Goal: Find specific page/section: Find specific page/section

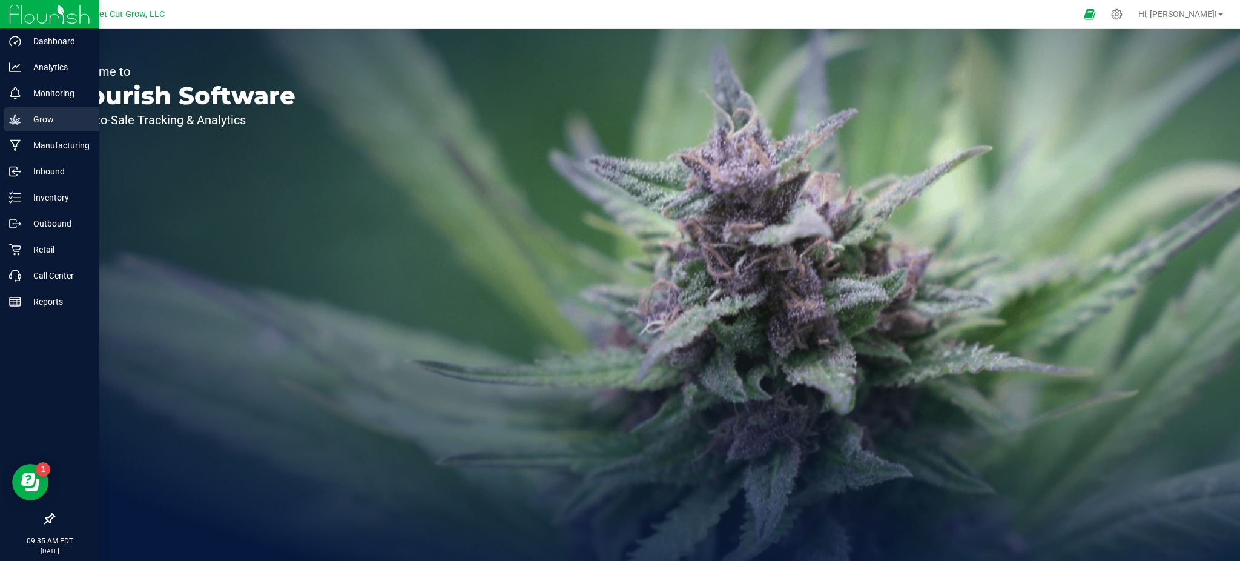
click at [4, 114] on div "Grow" at bounding box center [52, 119] width 96 height 24
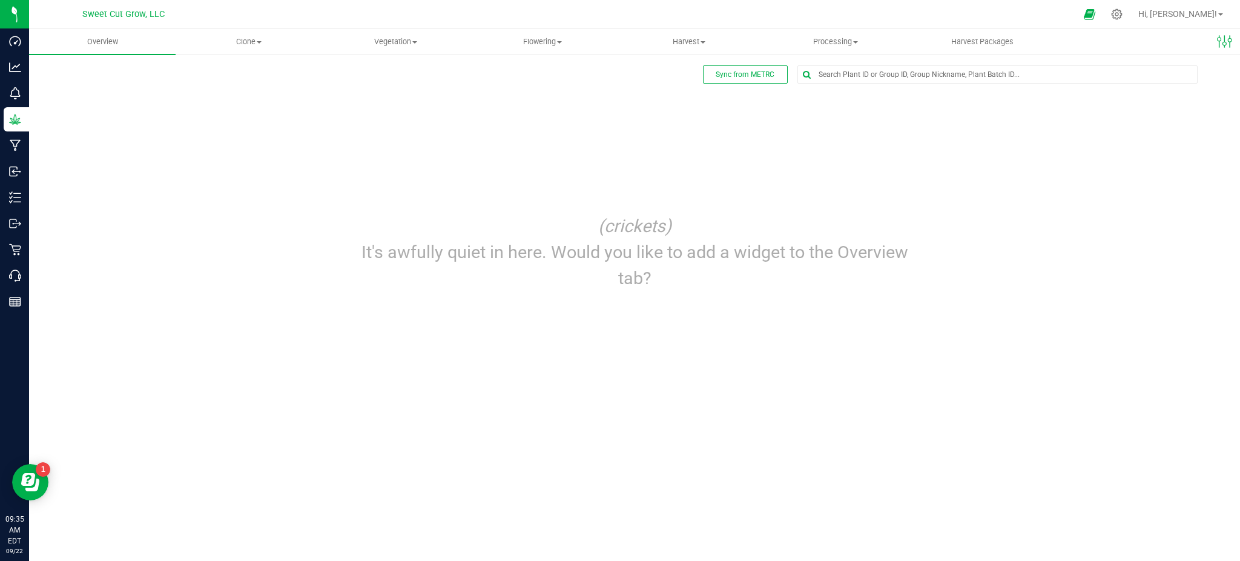
click at [288, 113] on div "Sync from METRC Edit dashboard (crickets) It's awfully quiet in here. Would you…" at bounding box center [634, 184] width 1162 height 238
drag, startPoint x: 288, startPoint y: 113, endPoint x: 263, endPoint y: 10, distance: 106.4
click at [263, 10] on div "Sweet Cut Grow, LLC Hi, [PERSON_NAME]! Overview Clone Create plants Cloning gro…" at bounding box center [634, 280] width 1211 height 561
click at [268, 117] on div "Sync from METRC Edit dashboard (crickets) It's awfully quiet in here. Would you…" at bounding box center [634, 184] width 1162 height 238
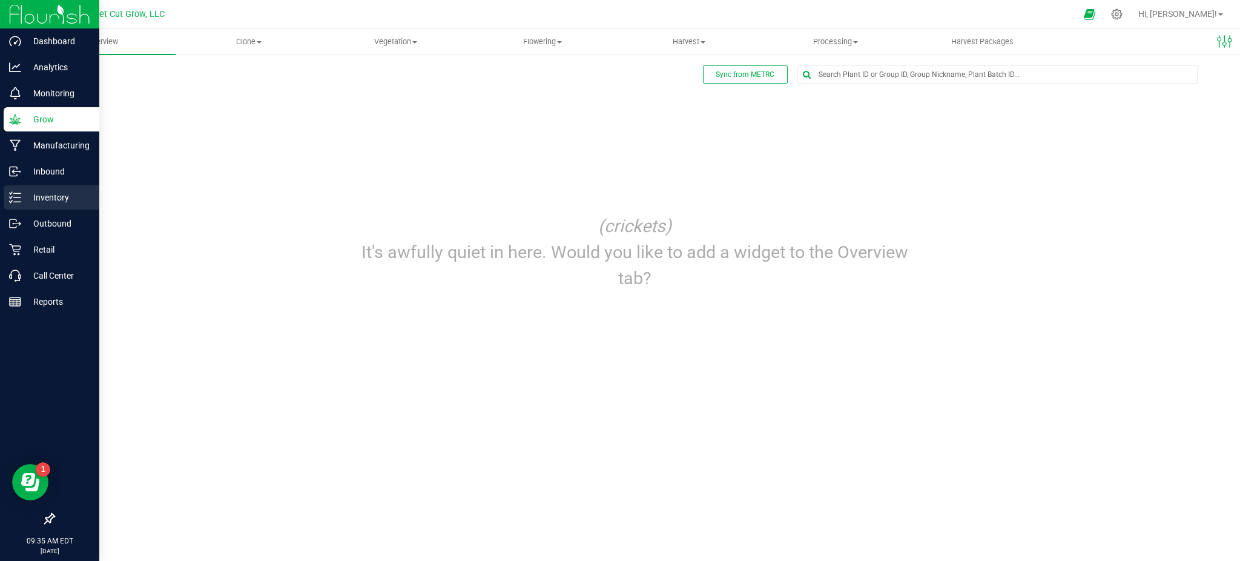
click at [18, 200] on icon at bounding box center [15, 197] width 12 height 12
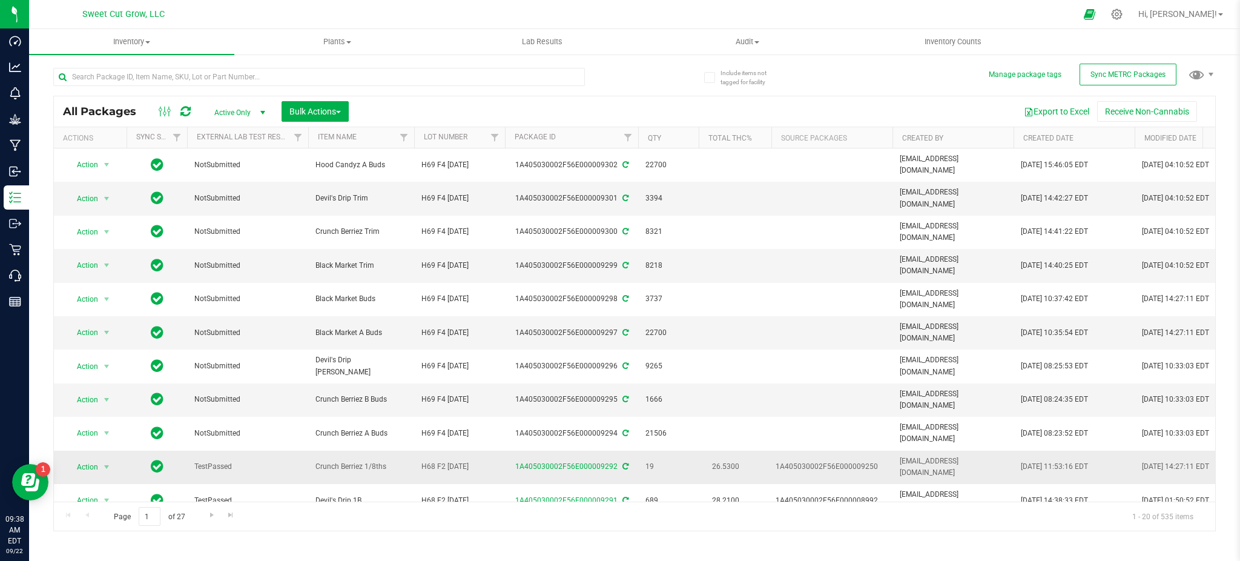
click at [815, 461] on div "1A405030002F56E000009250" at bounding box center [831, 467] width 113 height 12
drag, startPoint x: 407, startPoint y: 136, endPoint x: 410, endPoint y: 100, distance: 35.8
click at [410, 100] on div "All Packages Active Only Active Only Lab Samples Locked All External Internal B…" at bounding box center [634, 111] width 1161 height 30
click at [399, 139] on span "Filter" at bounding box center [404, 138] width 10 height 10
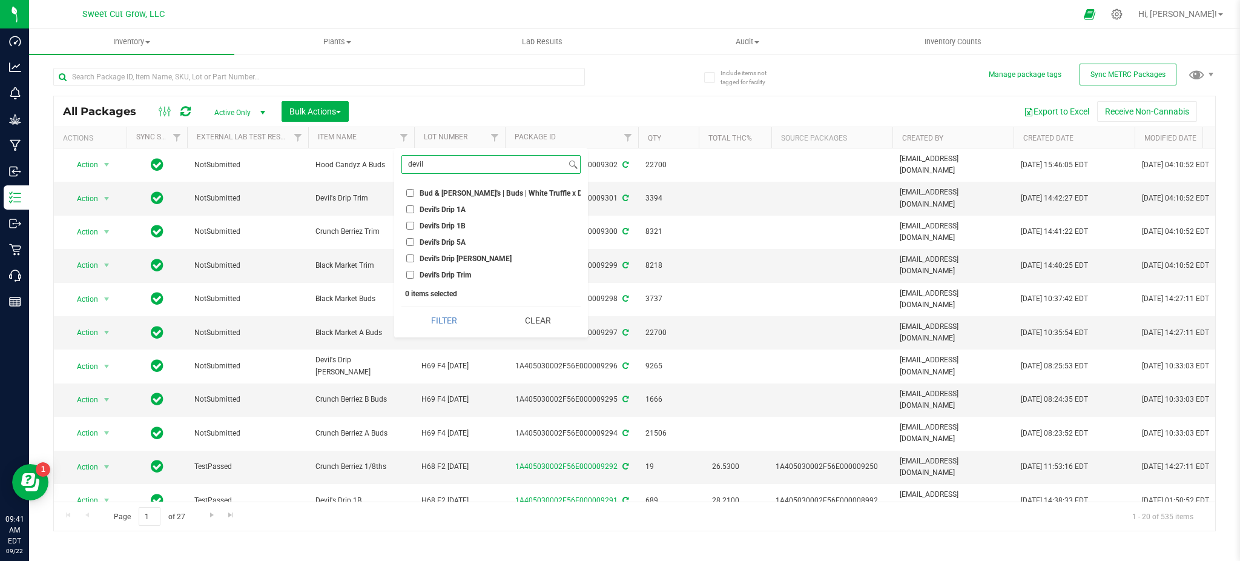
click at [401, 307] on button "Filter" at bounding box center [443, 320] width 85 height 27
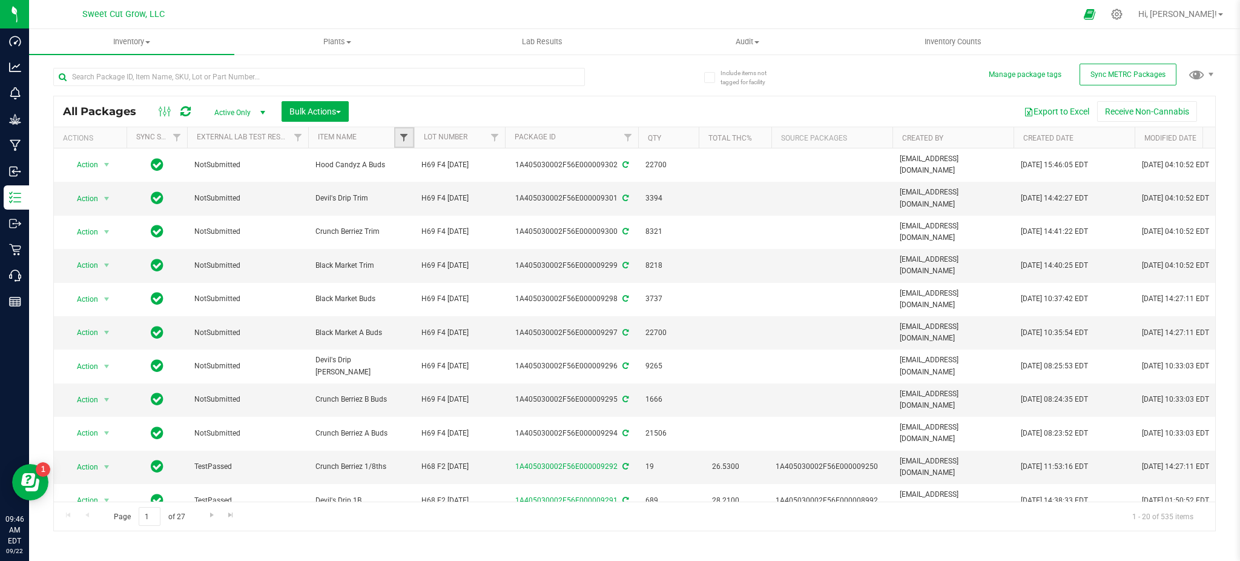
click at [403, 136] on span "Filter" at bounding box center [404, 138] width 10 height 10
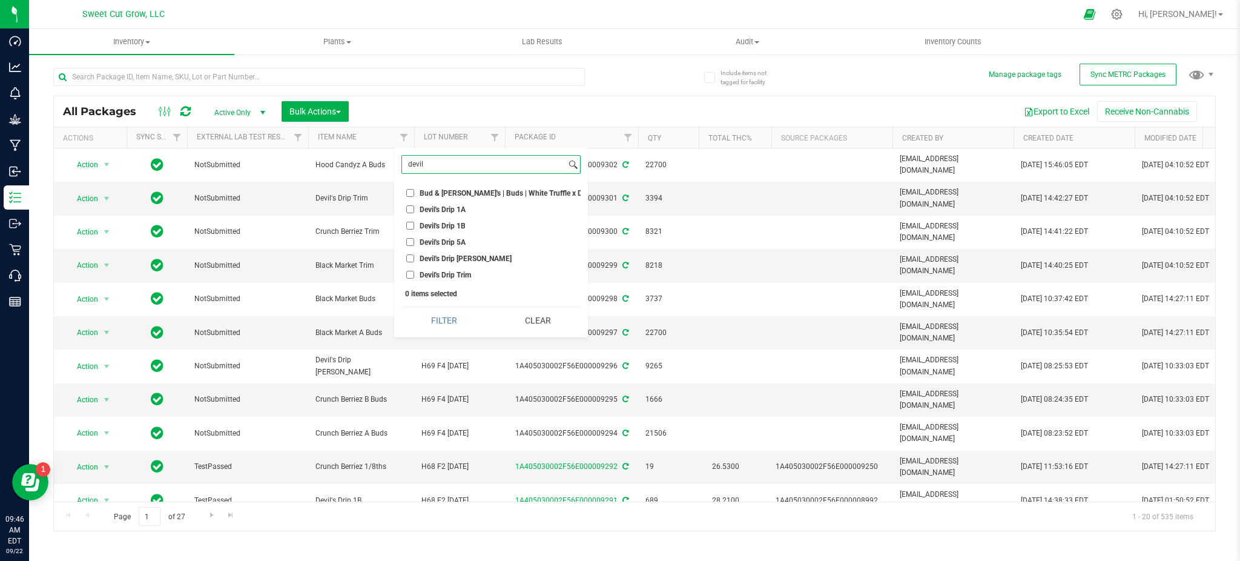
click at [456, 168] on input "devil" at bounding box center [484, 165] width 164 height 18
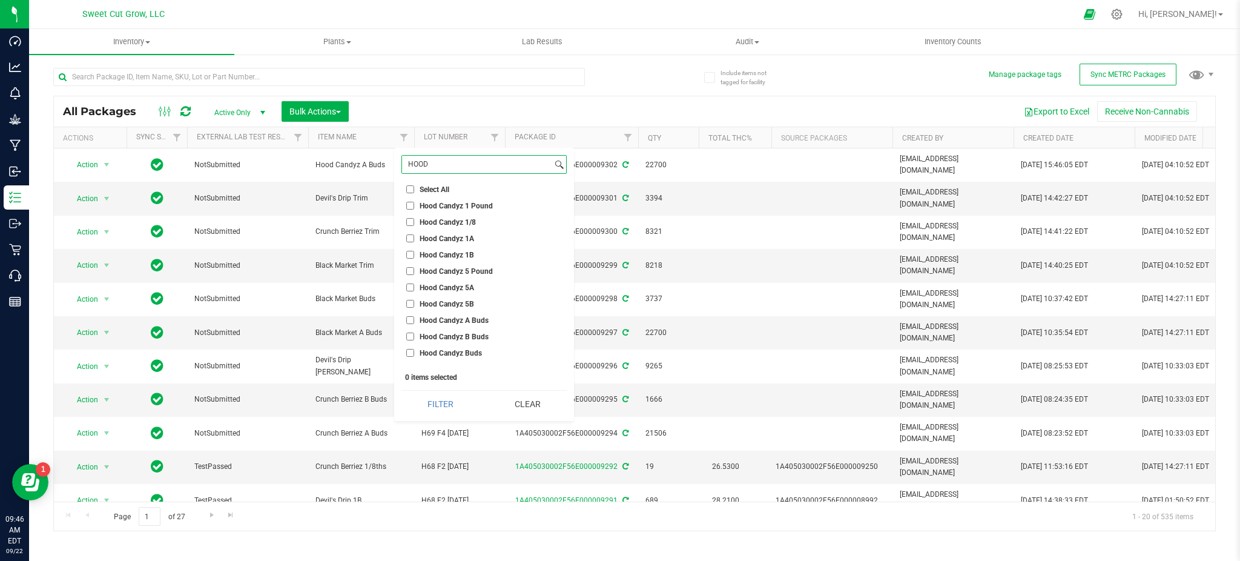
type input "HOOD"
click at [401, 390] on button "Filter" at bounding box center [440, 403] width 78 height 27
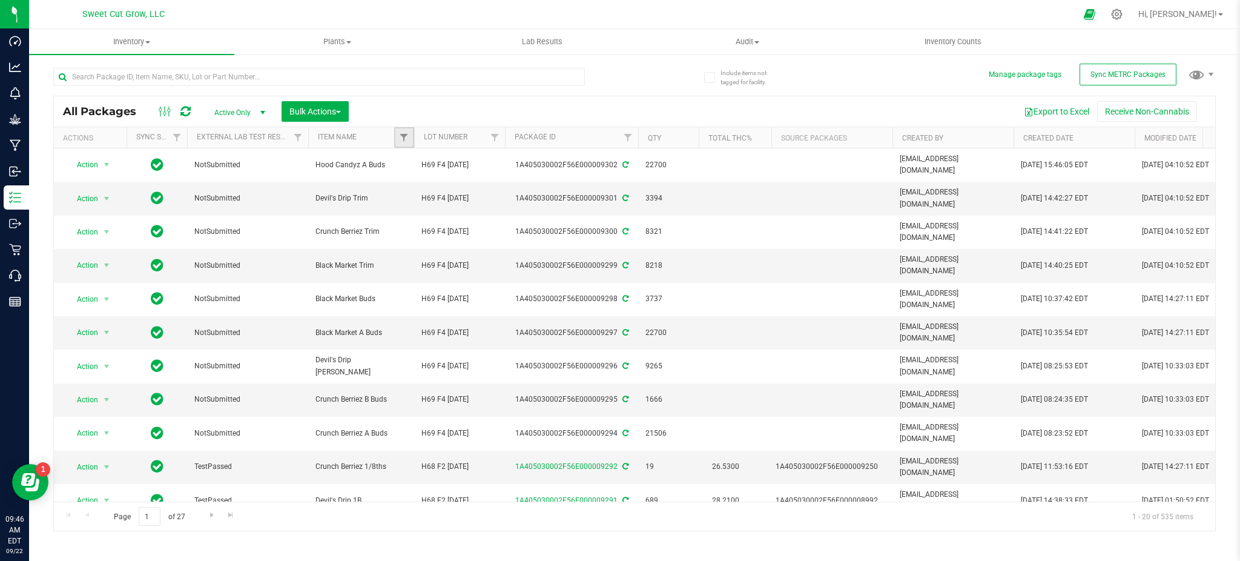
click at [397, 134] on link "Filter" at bounding box center [404, 137] width 20 height 21
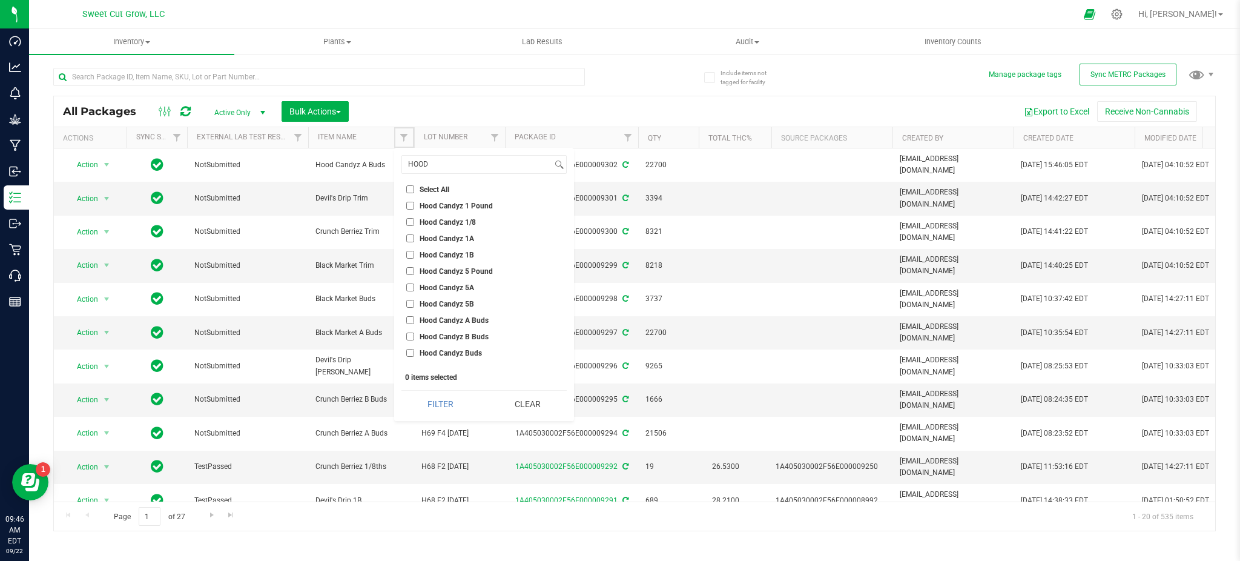
drag, startPoint x: 397, startPoint y: 134, endPoint x: 529, endPoint y: 337, distance: 241.9
click at [529, 337] on body "Dashboard Analytics Monitoring Grow Manufacturing Inbound Inventory Outbound Re…" at bounding box center [620, 280] width 1240 height 561
click at [456, 165] on input "HOOD" at bounding box center [477, 165] width 150 height 18
click at [407, 236] on input "Hood Candyz 1A" at bounding box center [410, 238] width 8 height 8
checkbox input "true"
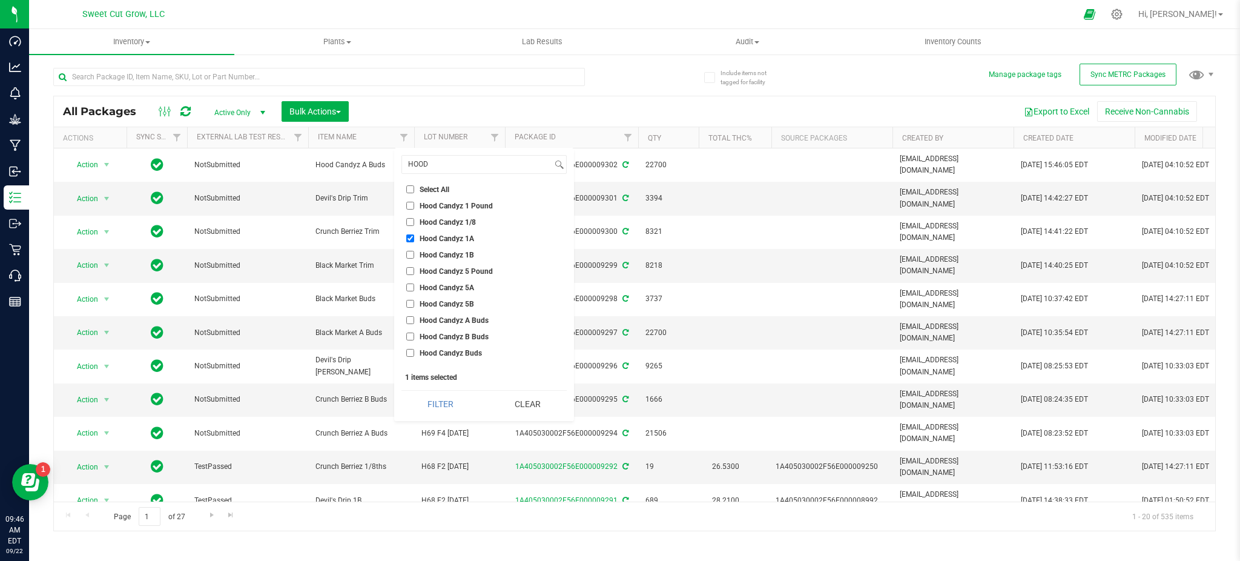
click at [405, 356] on li "Hood Candyz Buds" at bounding box center [483, 352] width 165 height 13
click at [408, 353] on input "Hood Candyz Buds" at bounding box center [410, 353] width 8 height 8
checkbox input "true"
click at [444, 398] on button "Filter" at bounding box center [440, 403] width 78 height 27
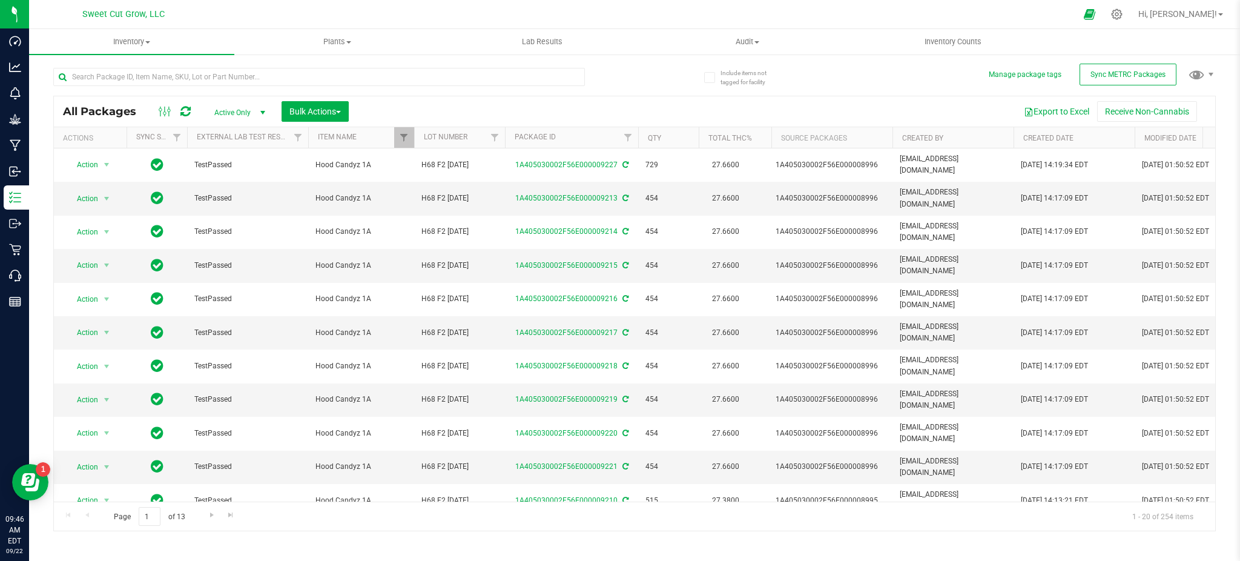
click at [1097, 136] on th "Created Date" at bounding box center [1073, 137] width 121 height 21
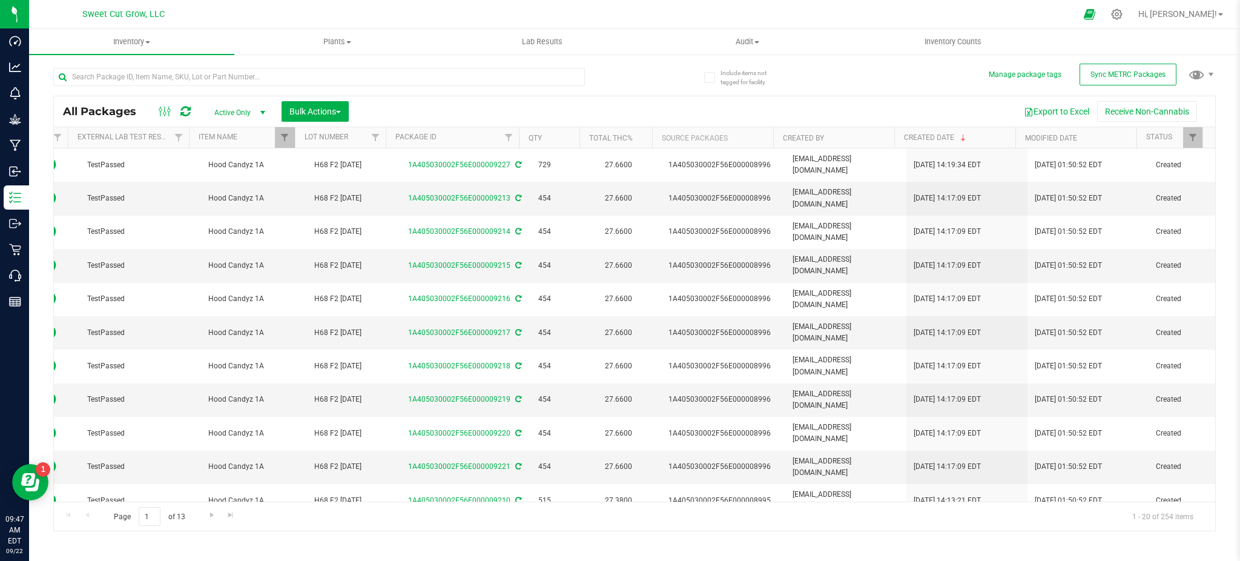
click at [970, 142] on th "Created Date" at bounding box center [954, 137] width 121 height 21
click at [985, 146] on th "Created Date" at bounding box center [954, 137] width 121 height 21
click at [985, 143] on th "Created Date" at bounding box center [954, 137] width 121 height 21
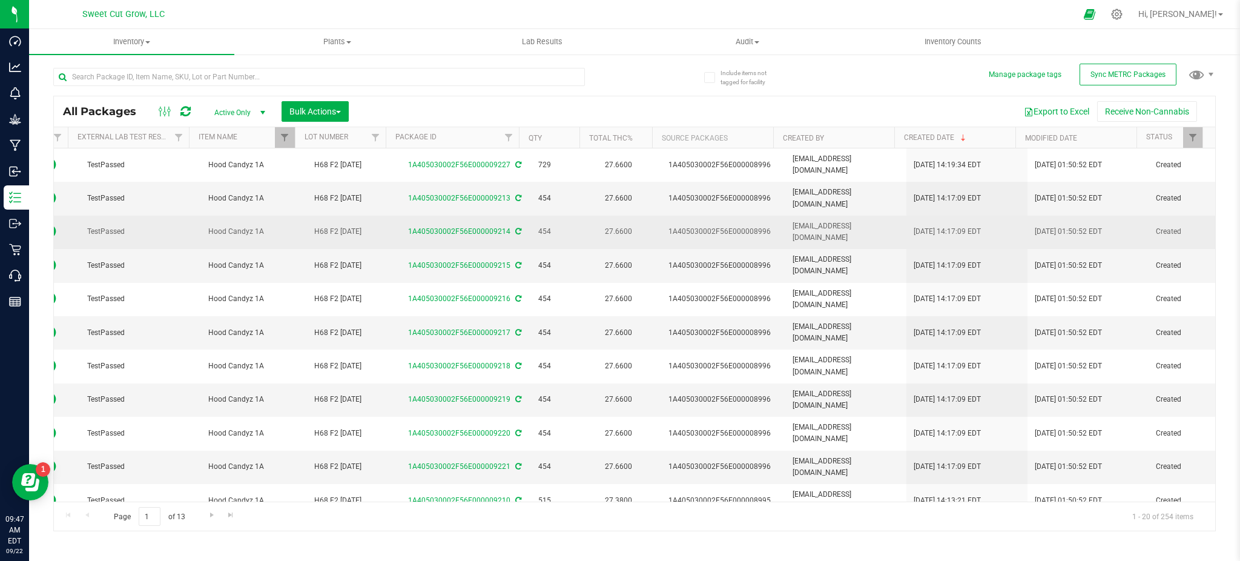
scroll to position [0, 0]
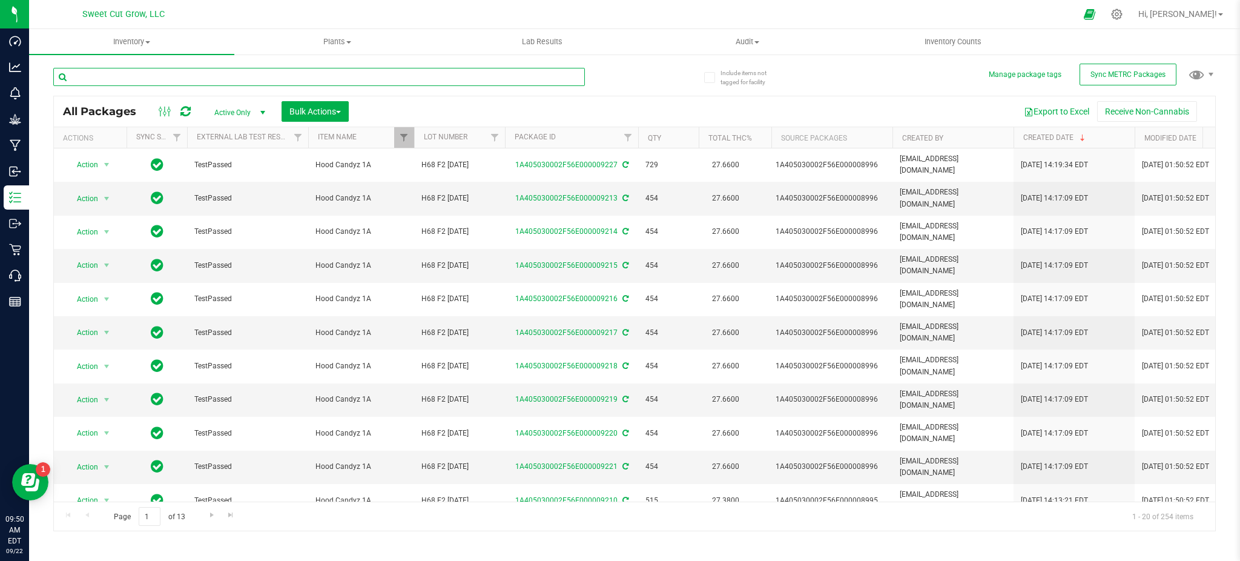
click at [288, 78] on input "text" at bounding box center [318, 77] width 531 height 18
click at [405, 133] on span "Filter" at bounding box center [404, 138] width 10 height 10
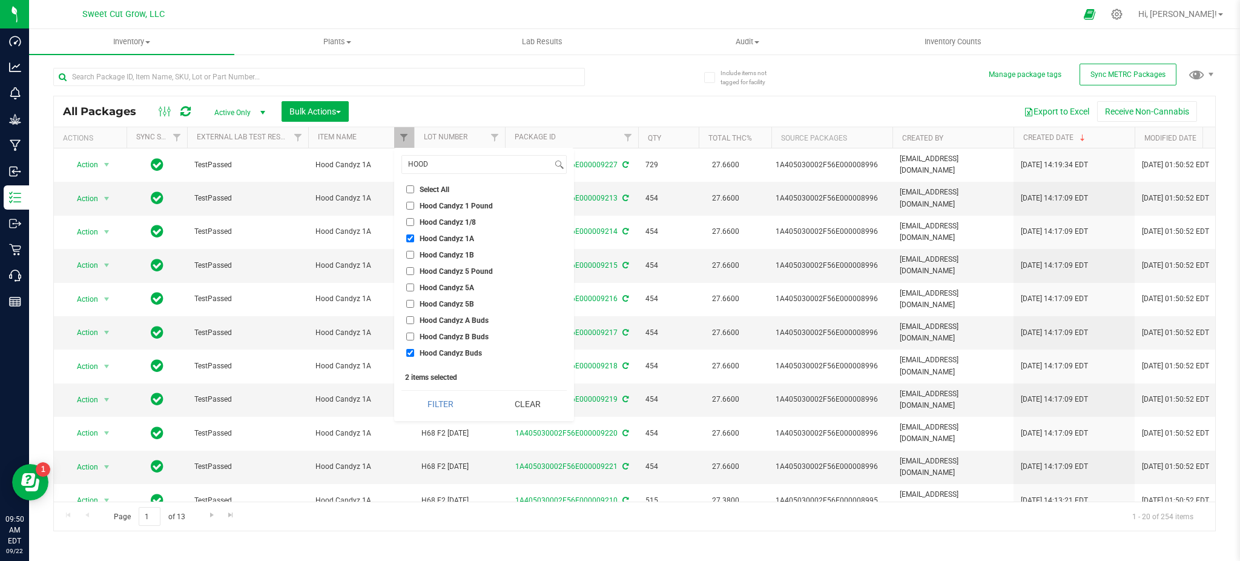
click at [417, 232] on li "Hood Candyz 1A" at bounding box center [483, 238] width 165 height 13
click at [530, 407] on button "Clear" at bounding box center [527, 403] width 79 height 27
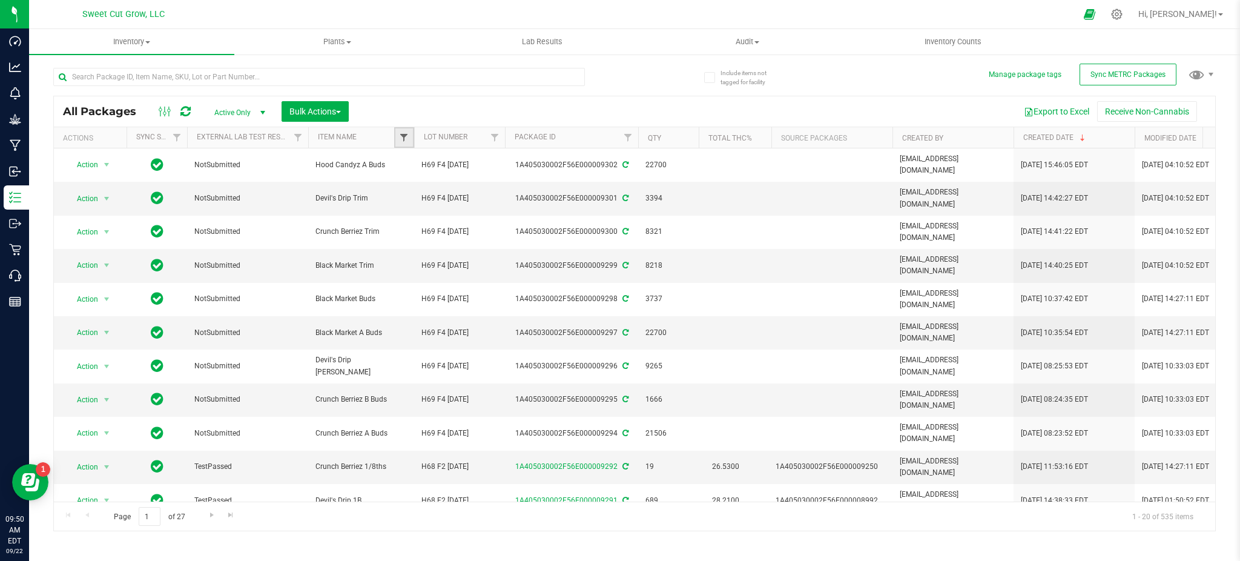
click at [407, 134] on span "Filter" at bounding box center [404, 138] width 10 height 10
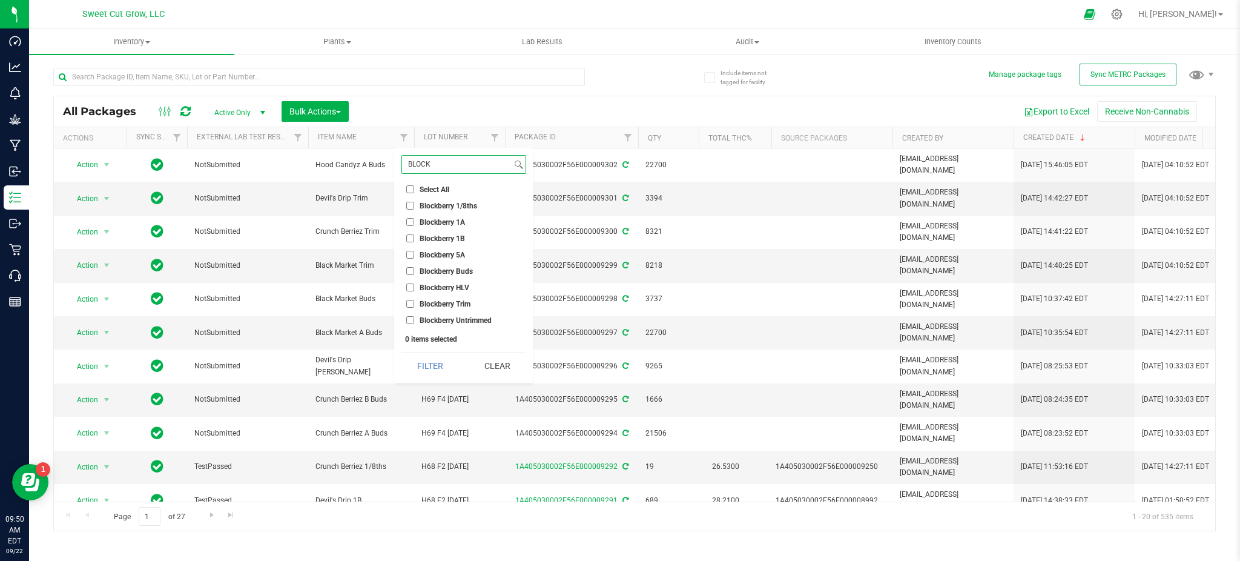
type input "BLOCK"
click at [401, 203] on li "Blockberry 1/8ths" at bounding box center [463, 205] width 125 height 13
click at [407, 217] on li "Blockberry 1A" at bounding box center [463, 222] width 125 height 13
click at [409, 228] on li "Blockberry 1A" at bounding box center [463, 222] width 125 height 13
click at [409, 222] on input "Blockberry 1A" at bounding box center [410, 222] width 8 height 8
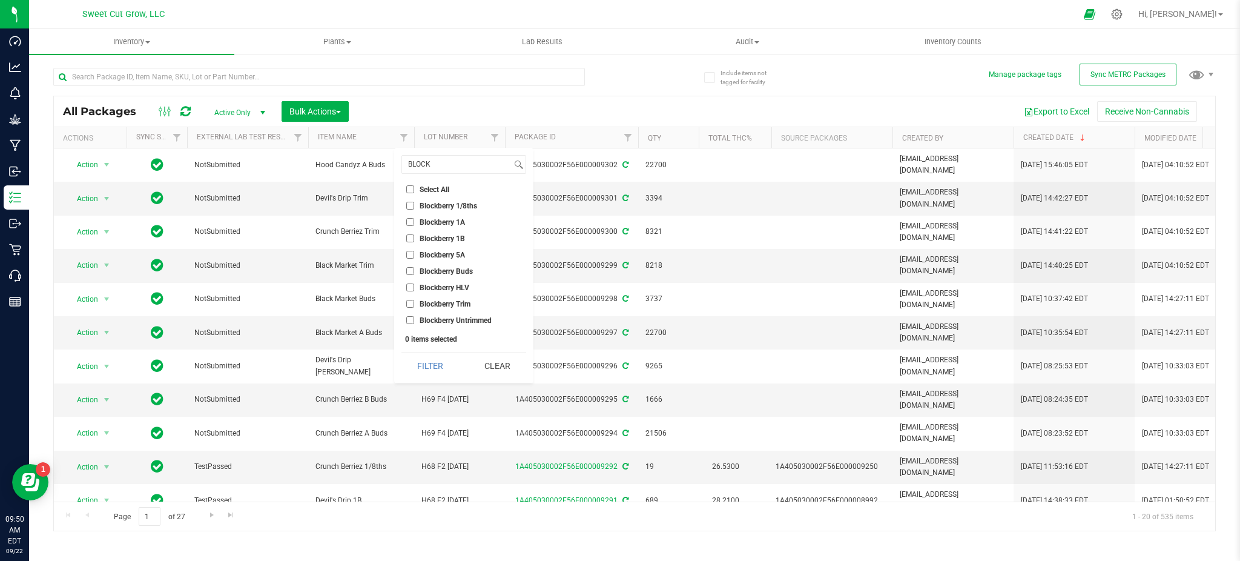
checkbox input "true"
click at [409, 291] on input "Blockberry HLV" at bounding box center [410, 287] width 8 height 8
click at [409, 284] on input "Blockberry HLV" at bounding box center [410, 287] width 8 height 8
checkbox input "false"
click at [411, 268] on input "Blockberry Buds" at bounding box center [410, 271] width 8 height 8
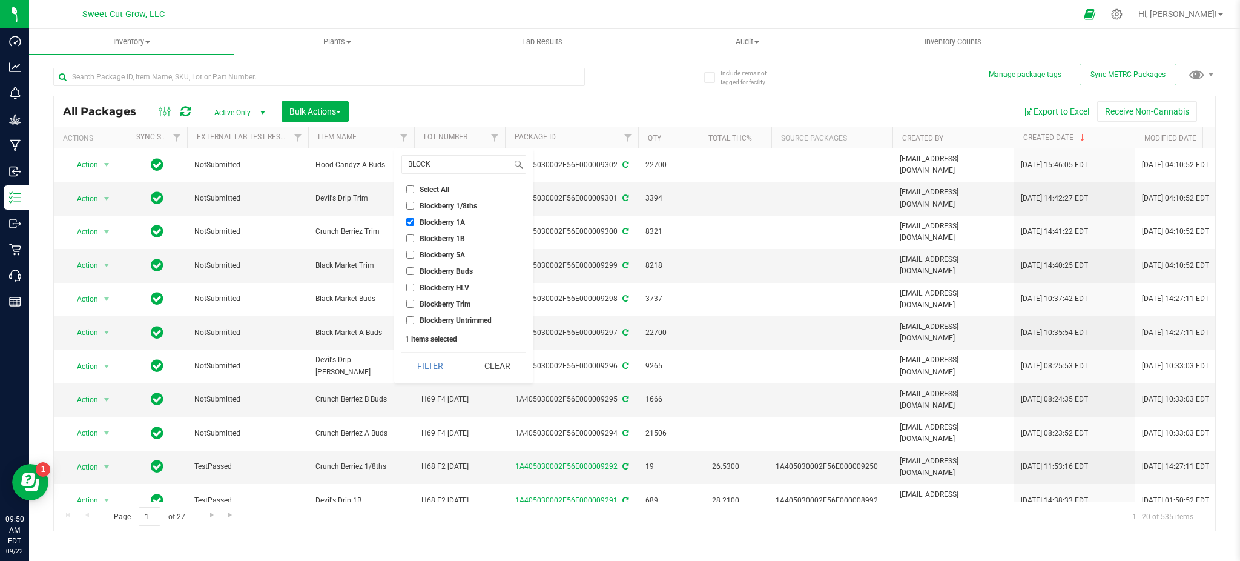
checkbox input "true"
click at [429, 361] on button "Filter" at bounding box center [430, 365] width 58 height 27
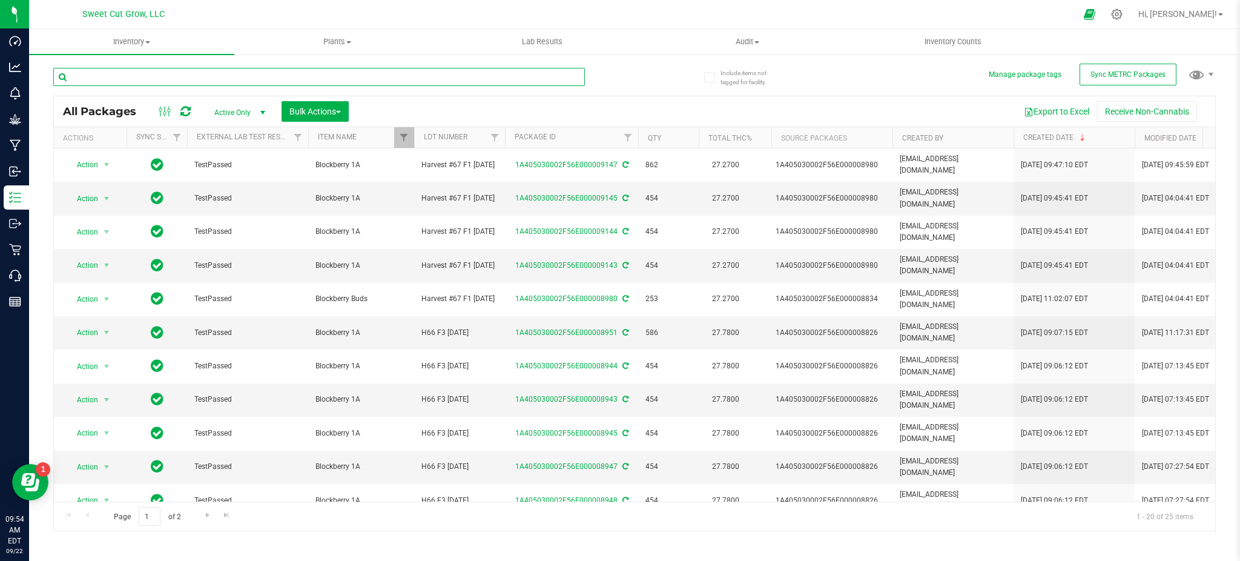
click at [350, 71] on input "text" at bounding box center [318, 77] width 531 height 18
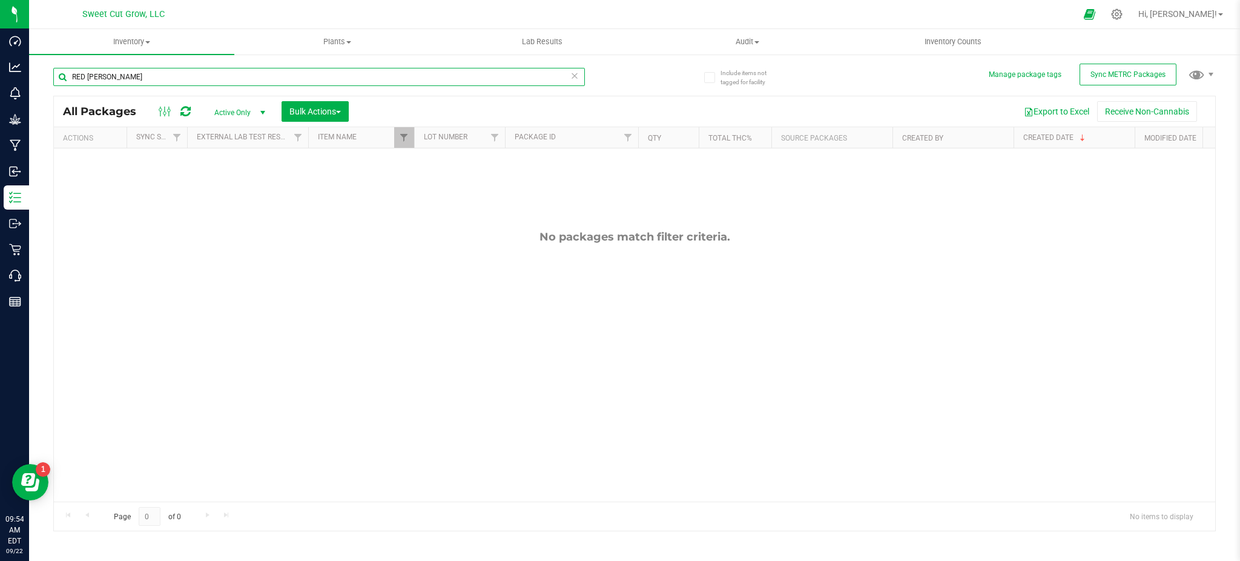
type input "RED [PERSON_NAME]"
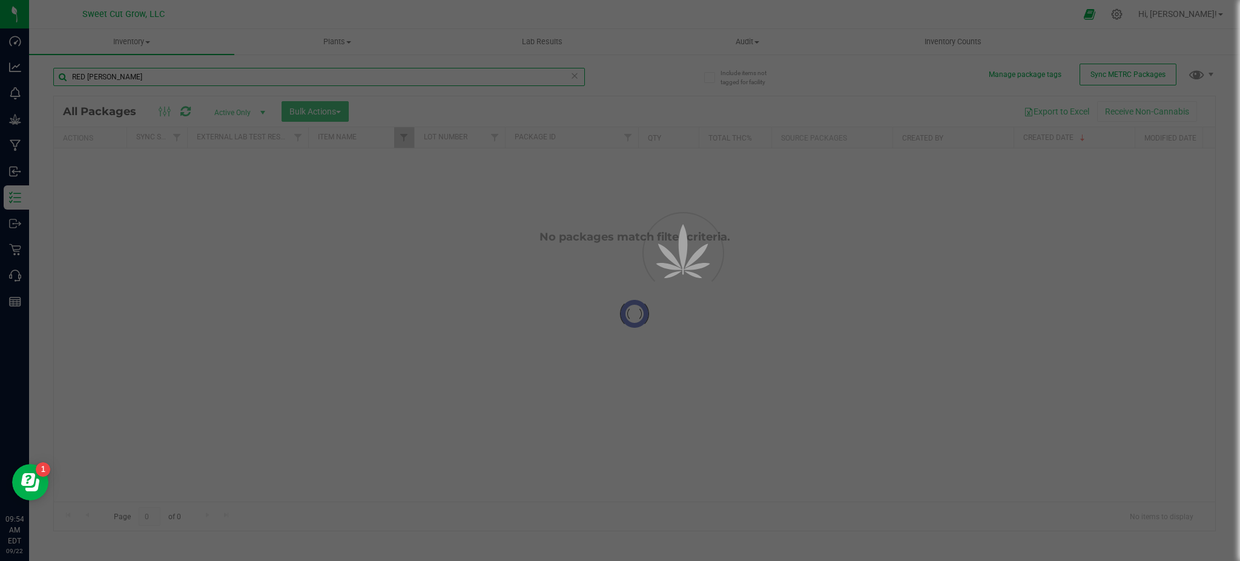
checkbox input "true"
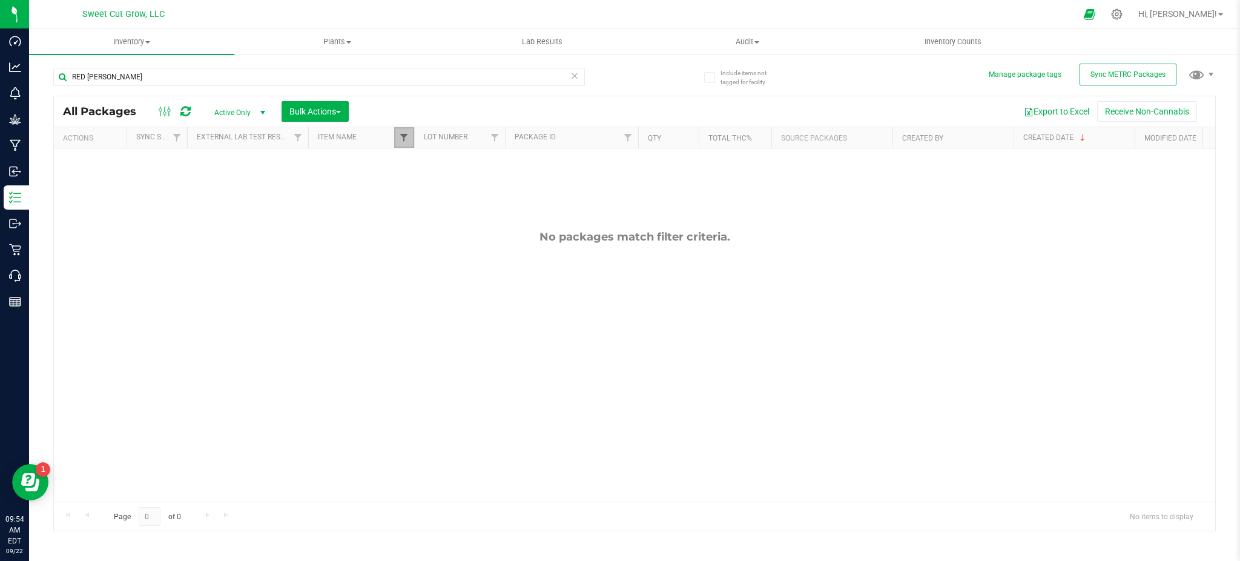
click at [405, 134] on span "Filter" at bounding box center [404, 138] width 10 height 10
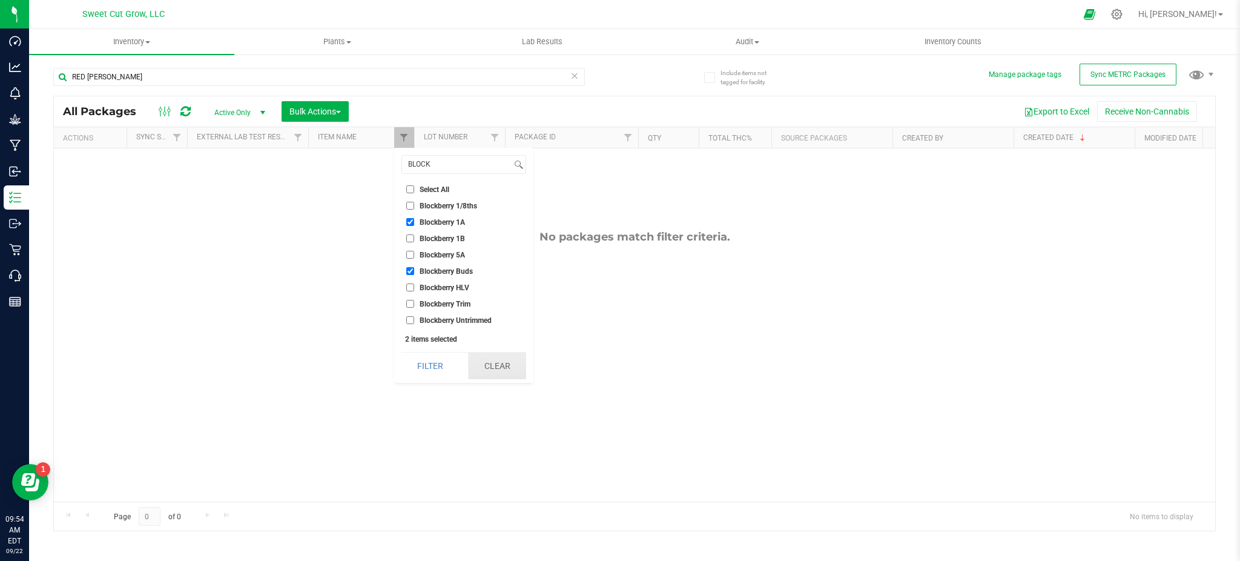
click at [487, 364] on button "Clear" at bounding box center [497, 365] width 58 height 27
checkbox input "false"
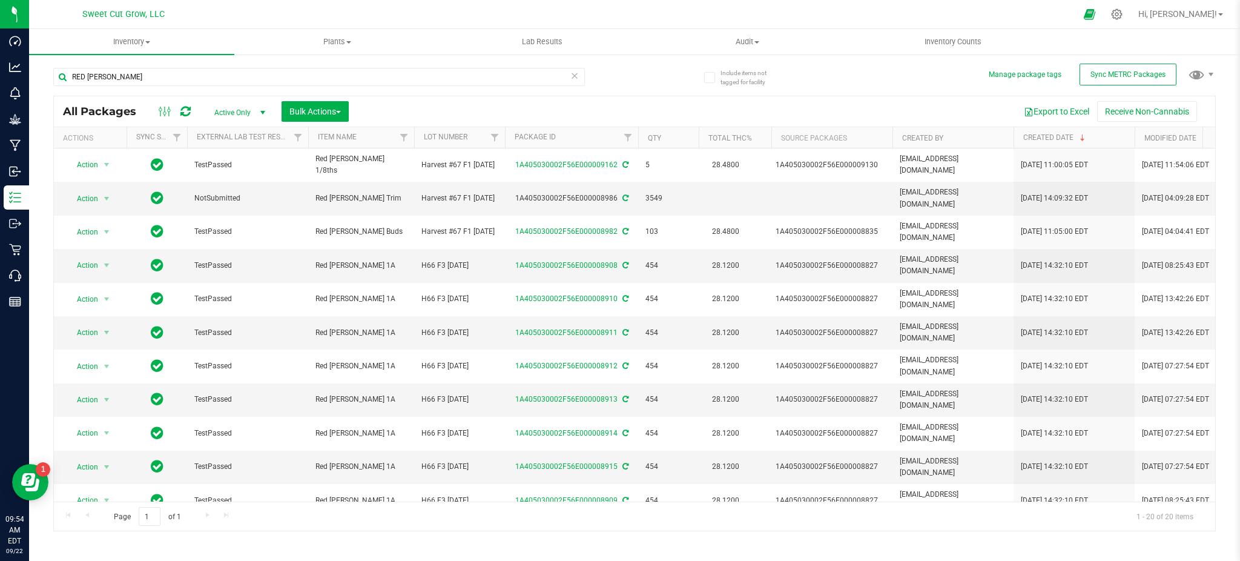
click at [573, 76] on icon at bounding box center [574, 75] width 8 height 15
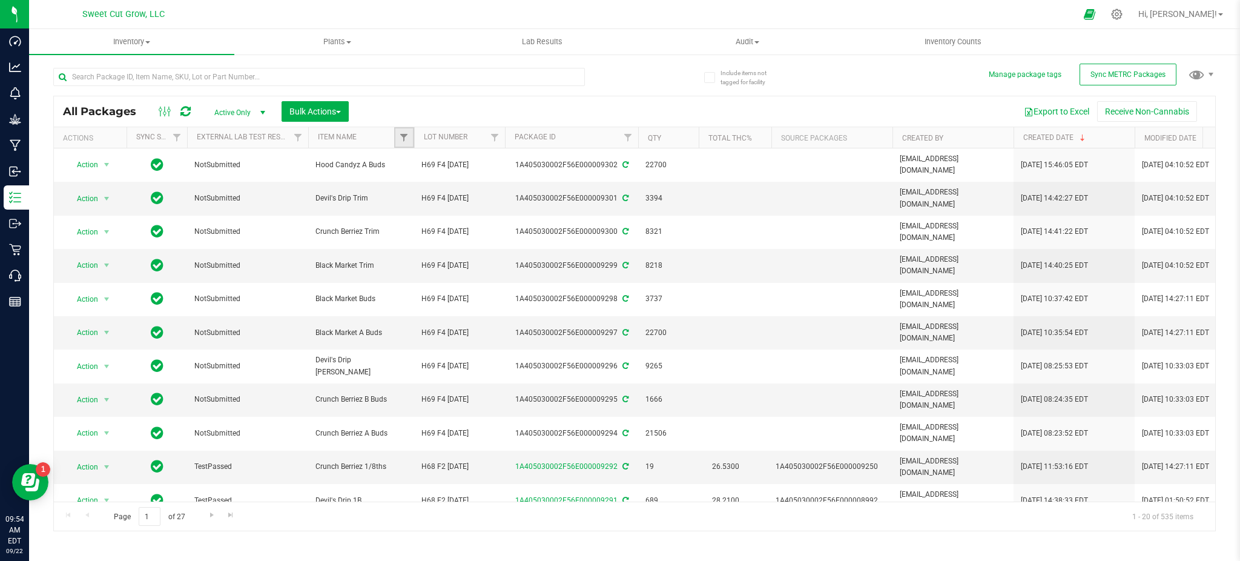
click at [403, 131] on link "Filter" at bounding box center [404, 137] width 20 height 21
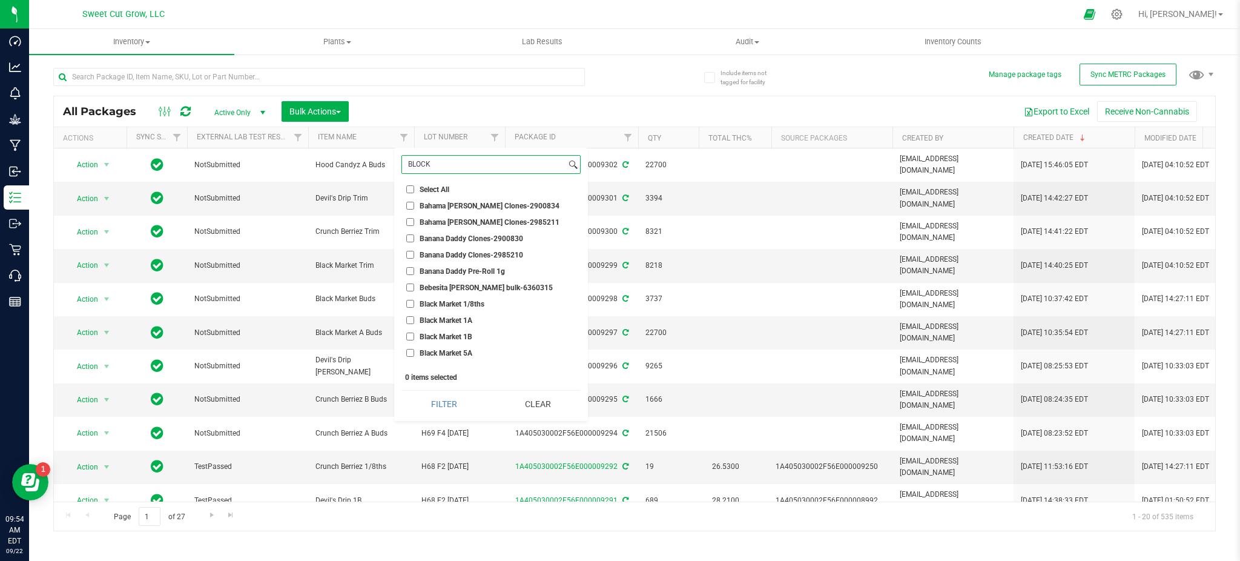
click at [420, 171] on input "BLOCK" at bounding box center [484, 165] width 164 height 18
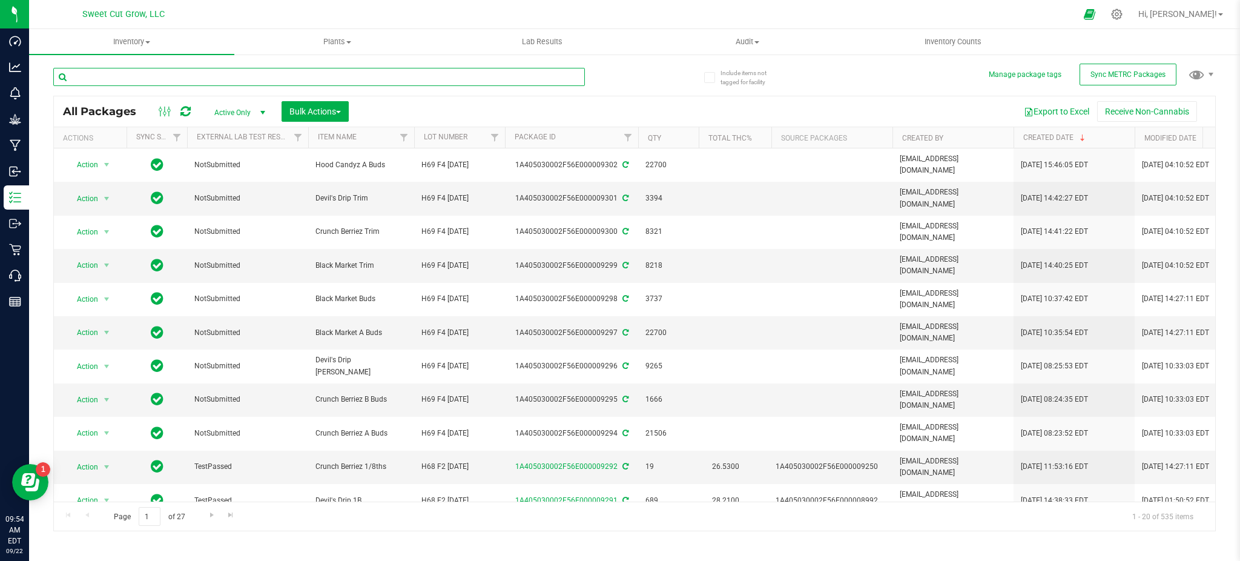
click at [400, 77] on input "text" at bounding box center [318, 77] width 531 height 18
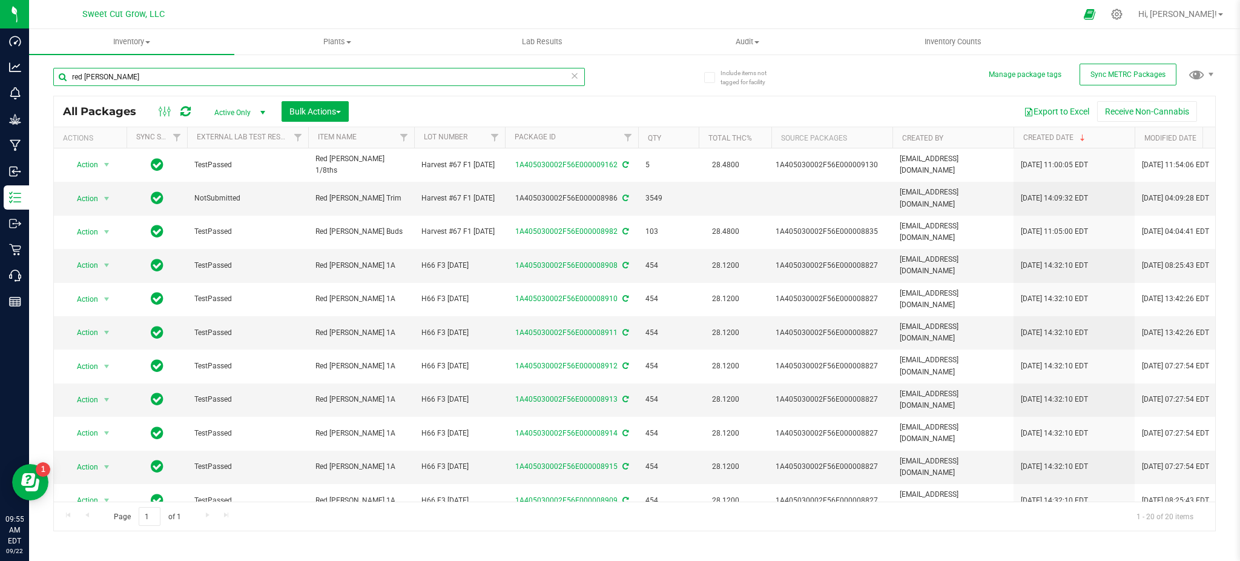
click at [117, 72] on input "red [PERSON_NAME]" at bounding box center [318, 77] width 531 height 18
type input "1/8"
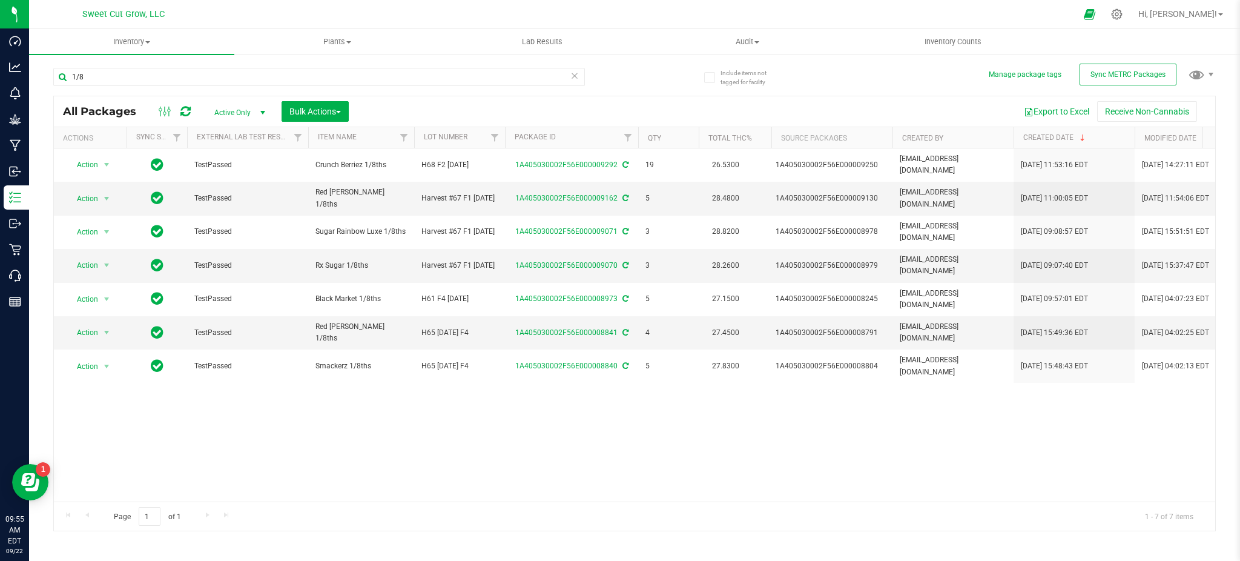
click at [311, 348] on div "Action Action Adjust qty Create package Edit attributes Global inventory Locate…" at bounding box center [634, 324] width 1161 height 353
click at [441, 386] on div "Action Action Adjust qty Create package Edit attributes Global inventory Locate…" at bounding box center [634, 324] width 1161 height 353
click at [495, 436] on div "Action Action Adjust qty Create package Edit attributes Global inventory Locate…" at bounding box center [634, 324] width 1161 height 353
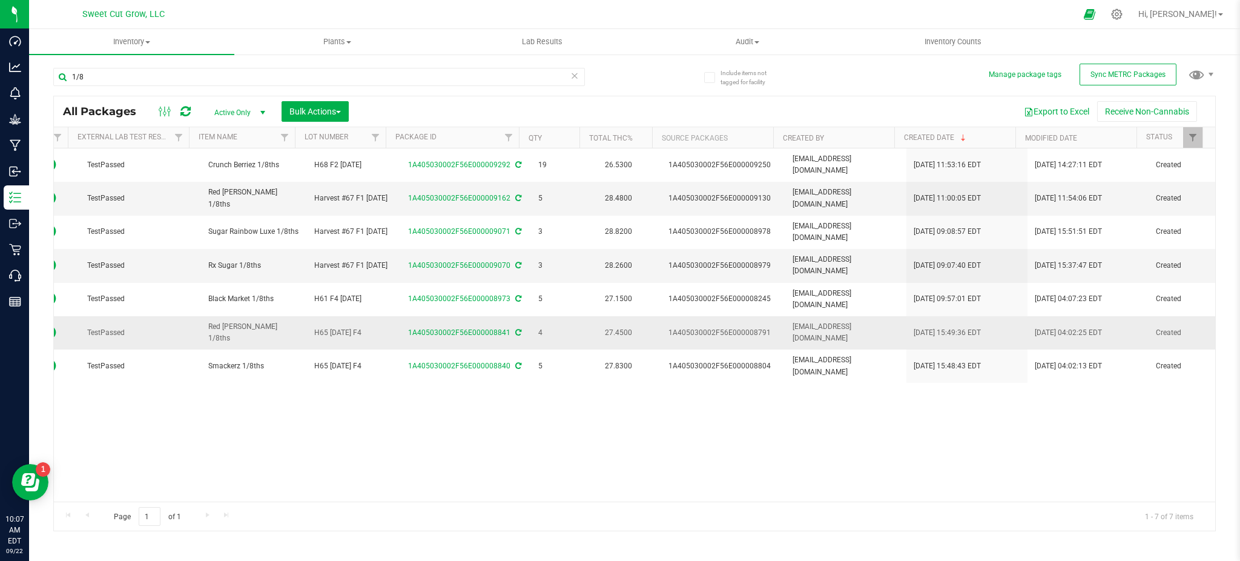
drag, startPoint x: 737, startPoint y: 183, endPoint x: 722, endPoint y: 311, distance: 128.0
click at [722, 311] on tbody "Action Action Adjust qty Create package Edit attributes Global inventory Locate…" at bounding box center [581, 265] width 1268 height 234
click at [726, 439] on div "Action Action Adjust qty Create package Edit attributes Global inventory Locate…" at bounding box center [634, 324] width 1161 height 353
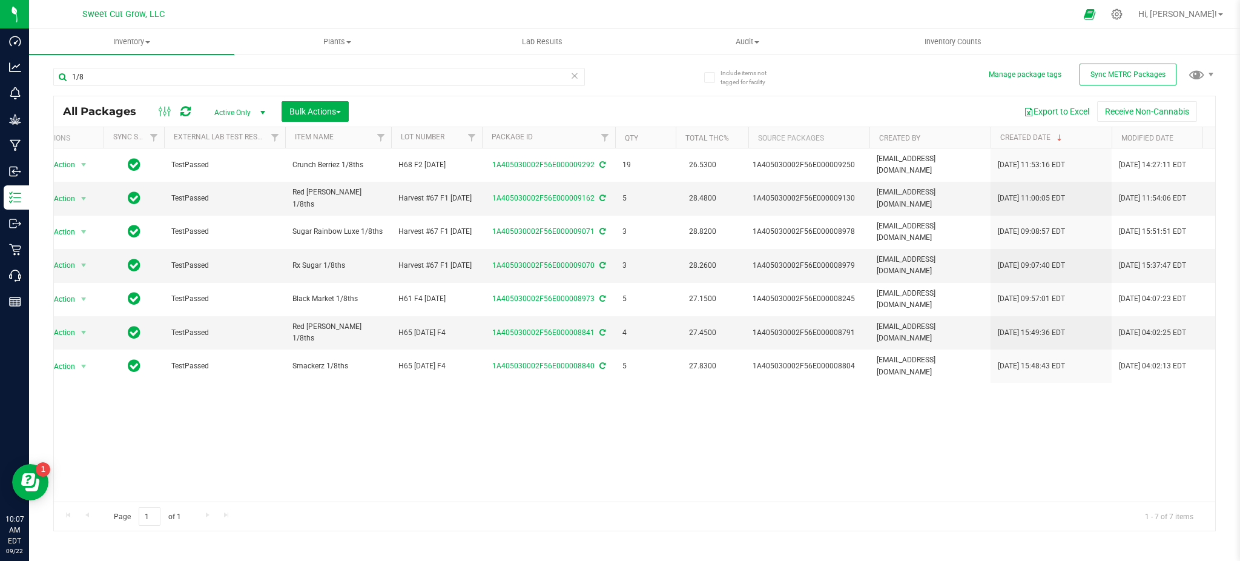
scroll to position [0, 22]
